Goal: Check status: Check status

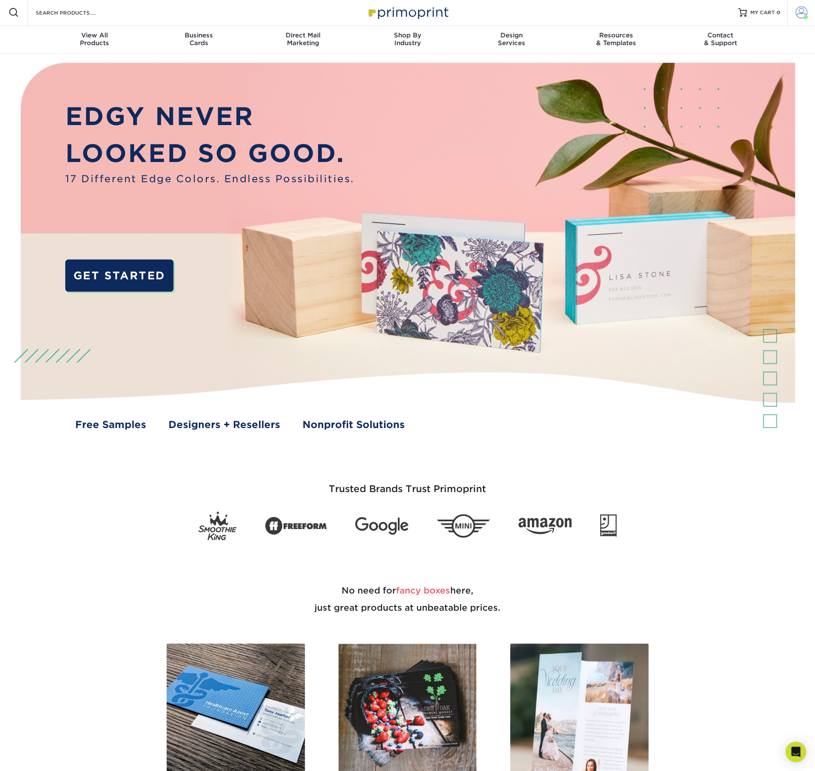
click at [800, 13] on span at bounding box center [802, 12] width 12 height 12
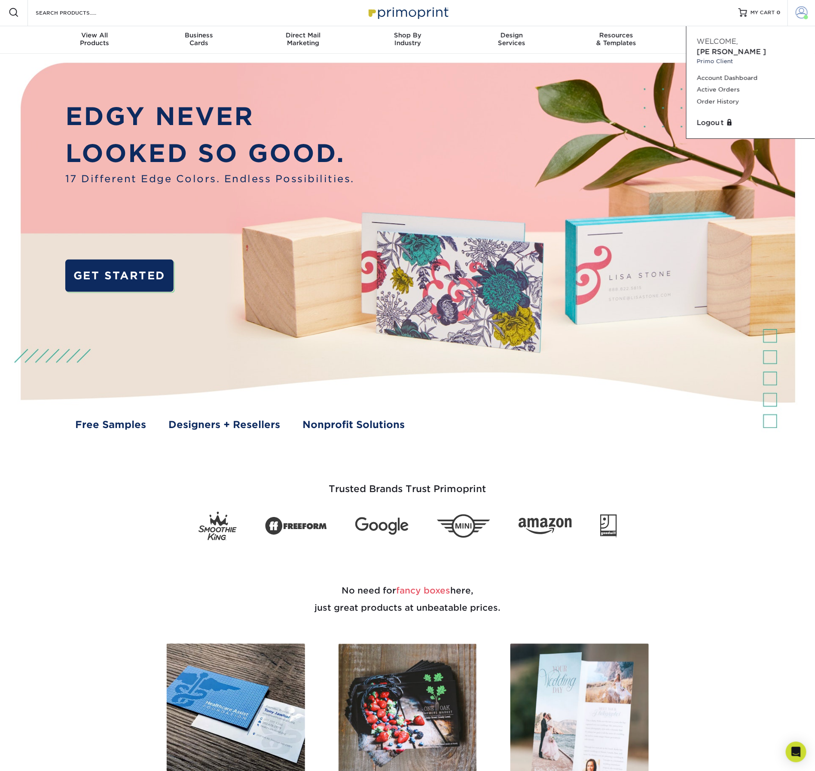
scroll to position [6, 0]
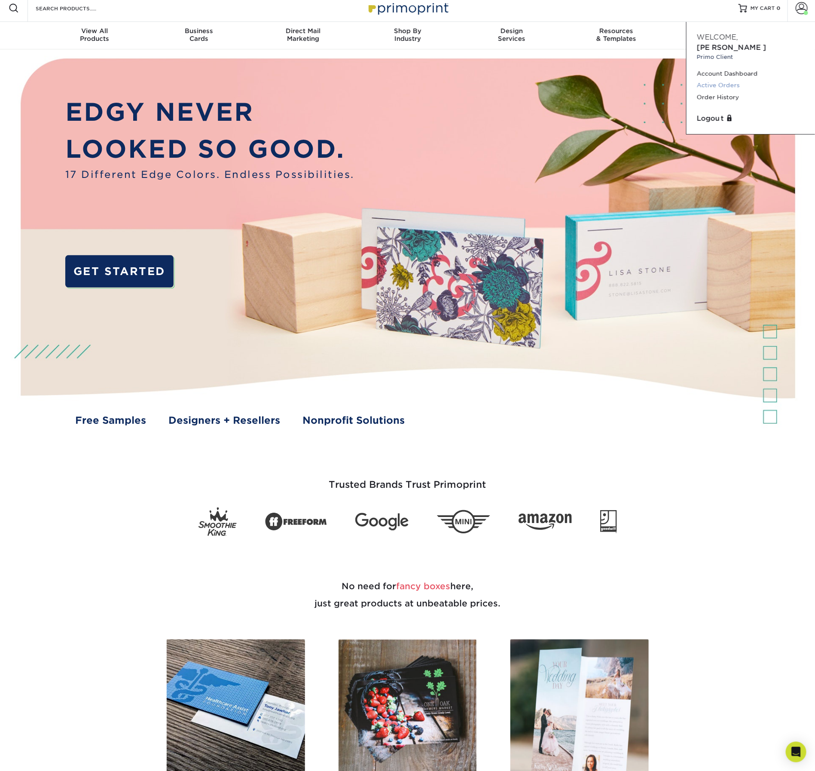
click at [722, 91] on link "Active Orders" at bounding box center [751, 86] width 108 height 12
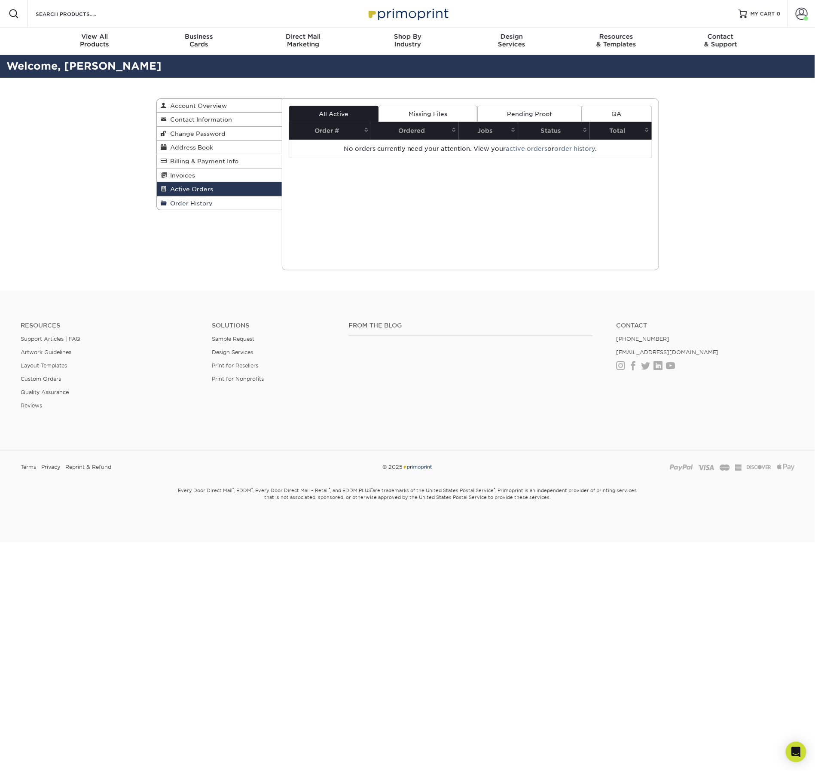
click at [195, 207] on span "Order History" at bounding box center [190, 203] width 46 height 7
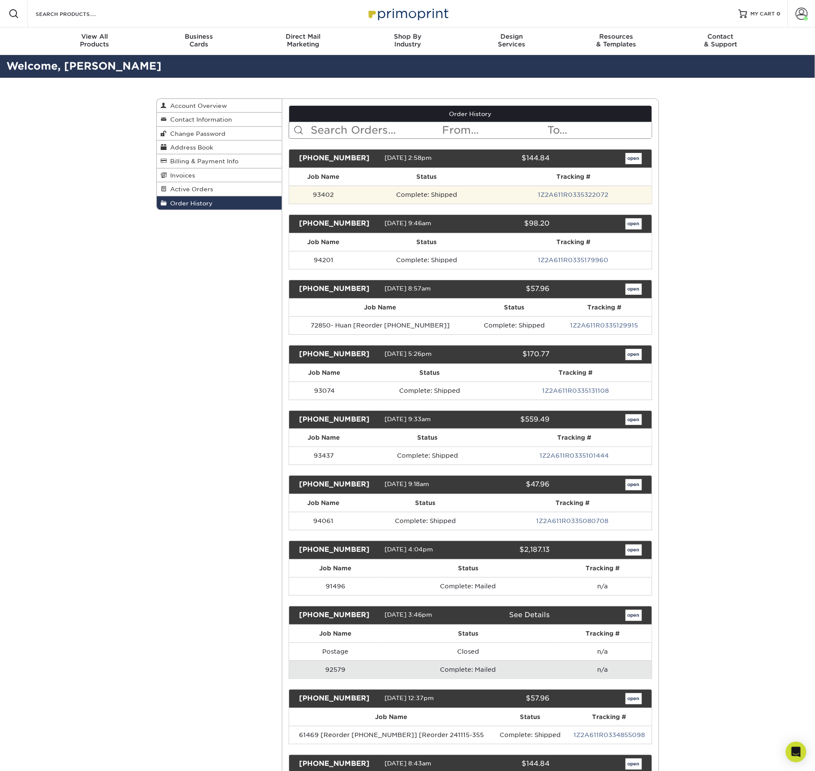
click at [319, 204] on td "93402" at bounding box center [323, 195] width 69 height 18
click at [561, 164] on div "open" at bounding box center [602, 158] width 92 height 11
click at [629, 164] on link "open" at bounding box center [634, 158] width 16 height 11
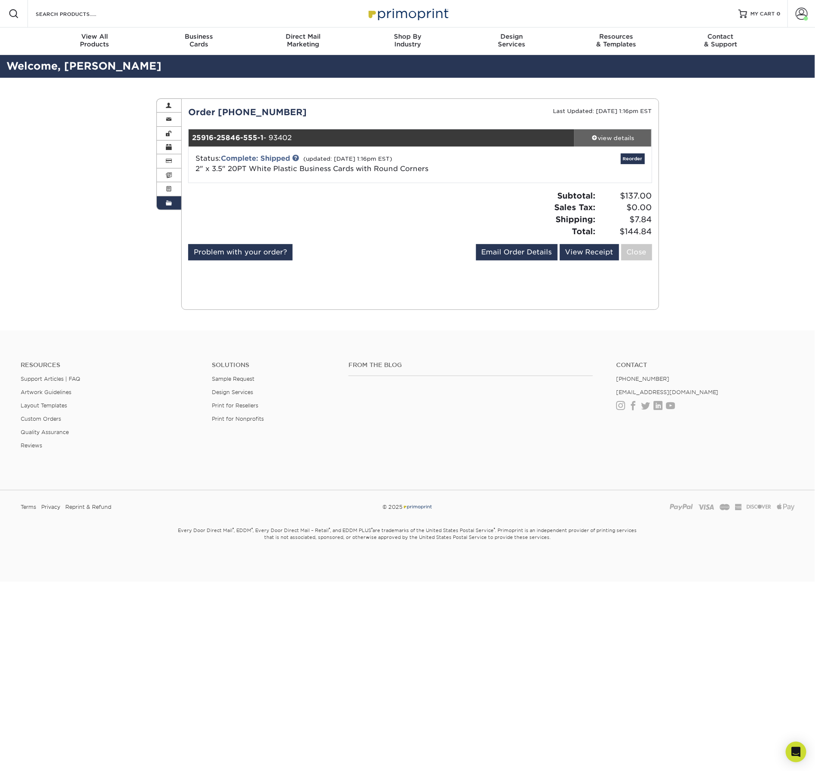
click at [625, 142] on div "view details" at bounding box center [613, 138] width 77 height 9
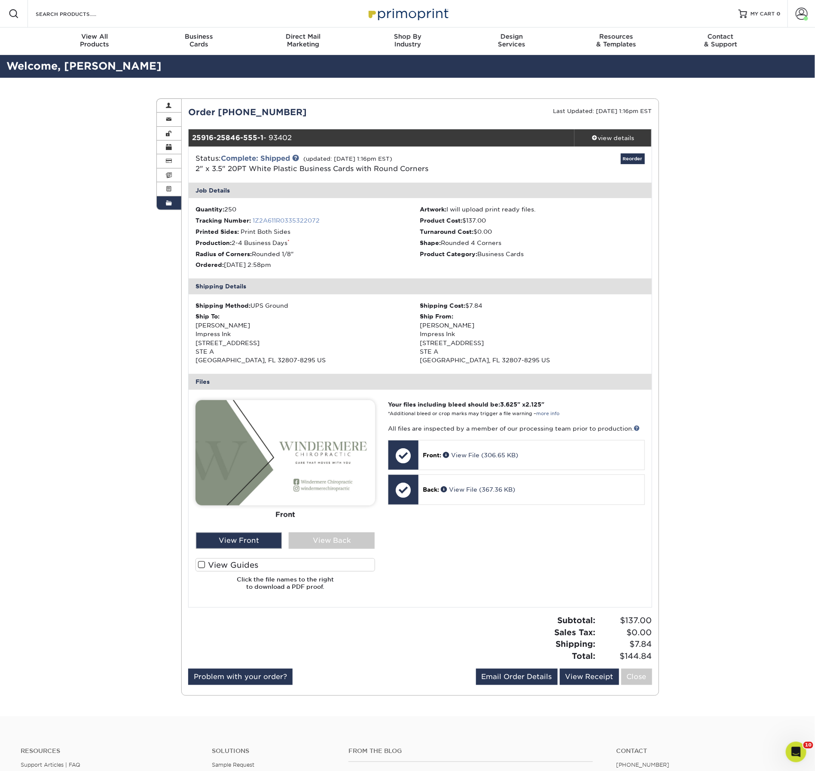
click at [308, 224] on link "1Z2A611R0335322072" at bounding box center [286, 220] width 67 height 7
